Goal: Task Accomplishment & Management: Manage account settings

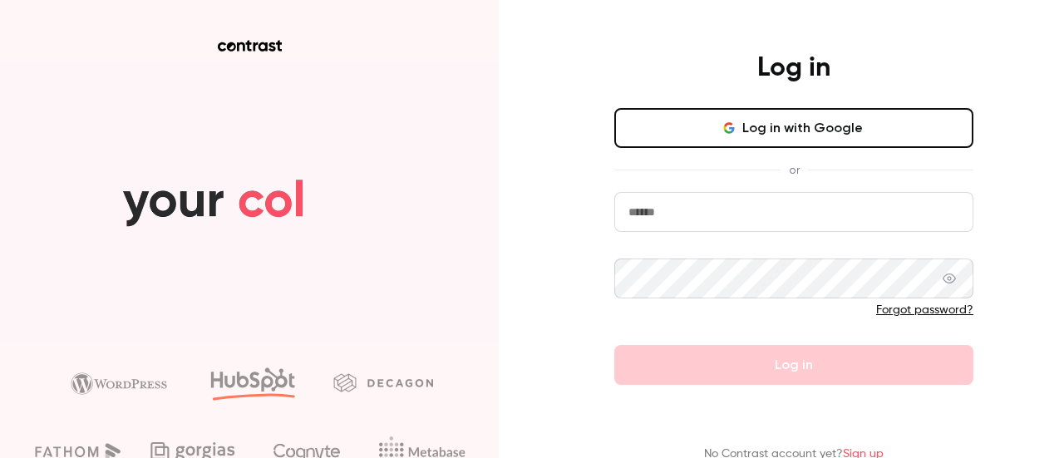
click at [697, 210] on input "email" at bounding box center [793, 212] width 359 height 40
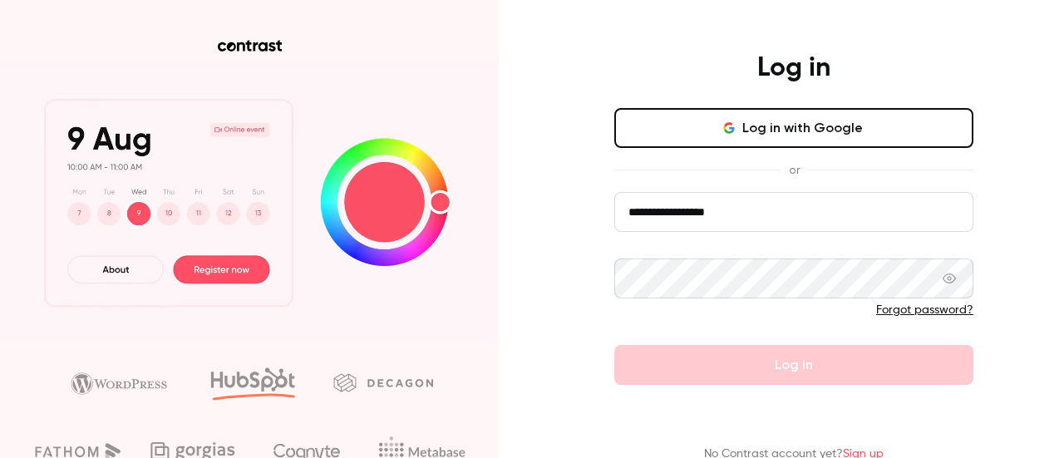
type input "**********"
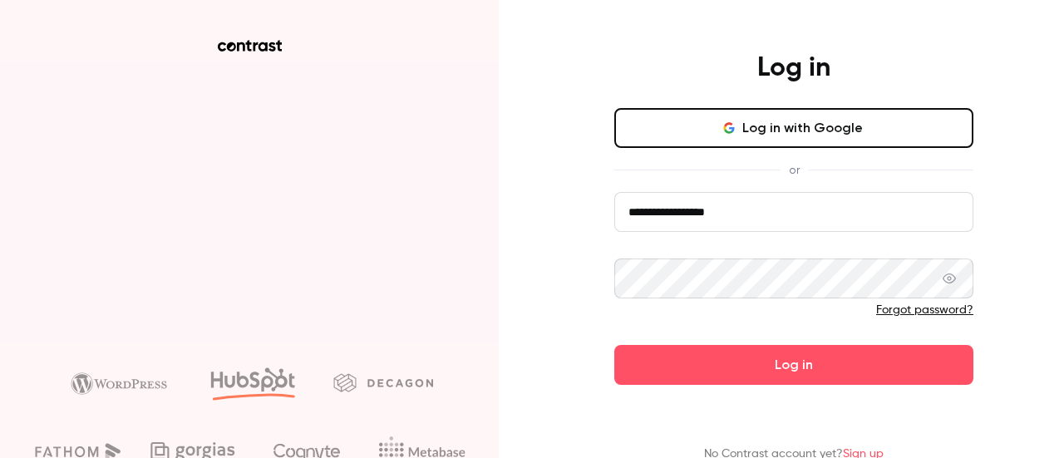
click at [614, 345] on button "Log in" at bounding box center [793, 365] width 359 height 40
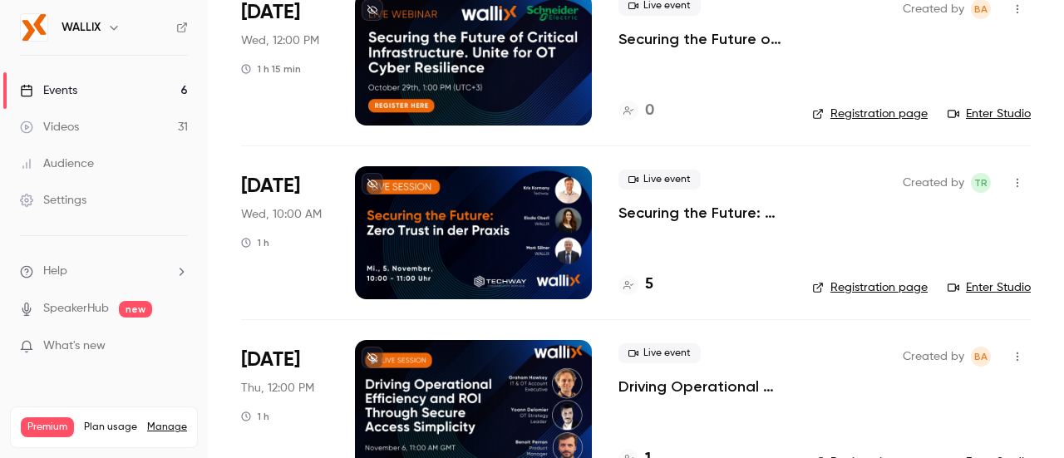
scroll to position [582, 0]
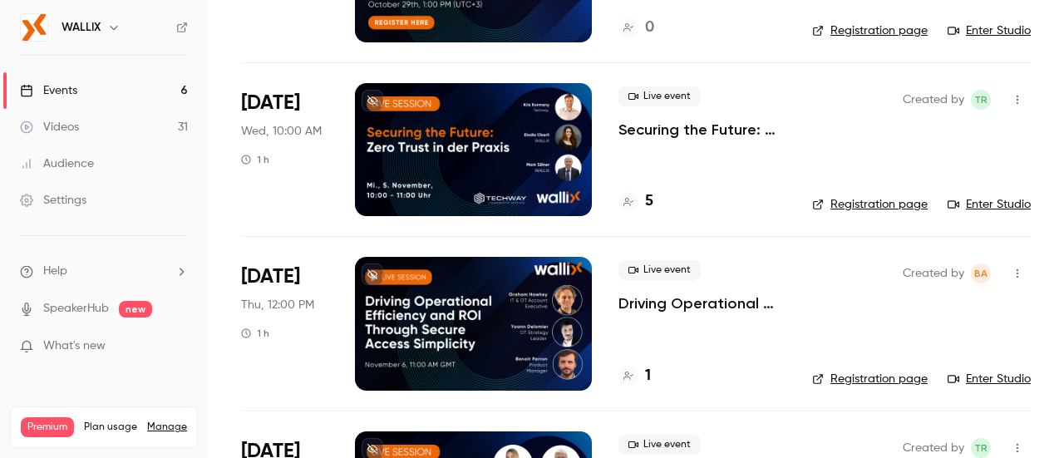
click at [660, 302] on p "Driving Operational Efficiency and ROI Through Secure Access Simplicity" at bounding box center [701, 303] width 167 height 20
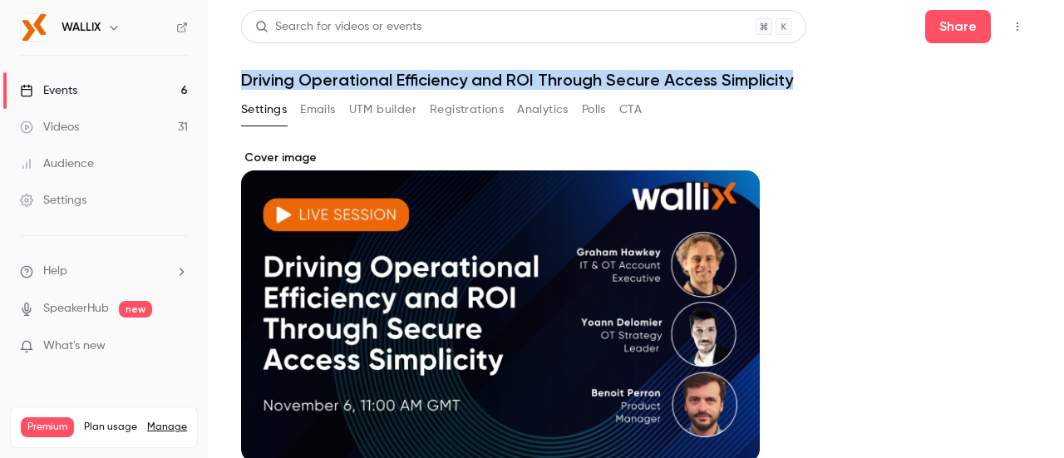
drag, startPoint x: 244, startPoint y: 76, endPoint x: 841, endPoint y: 82, distance: 596.6
click at [841, 82] on h1 "Driving Operational Efficiency and ROI Through Secure Access Simplicity" at bounding box center [635, 80] width 789 height 20
copy h1 "Driving Operational Efficiency and ROI Through Secure Access Simplicity"
